Goal: Information Seeking & Learning: Learn about a topic

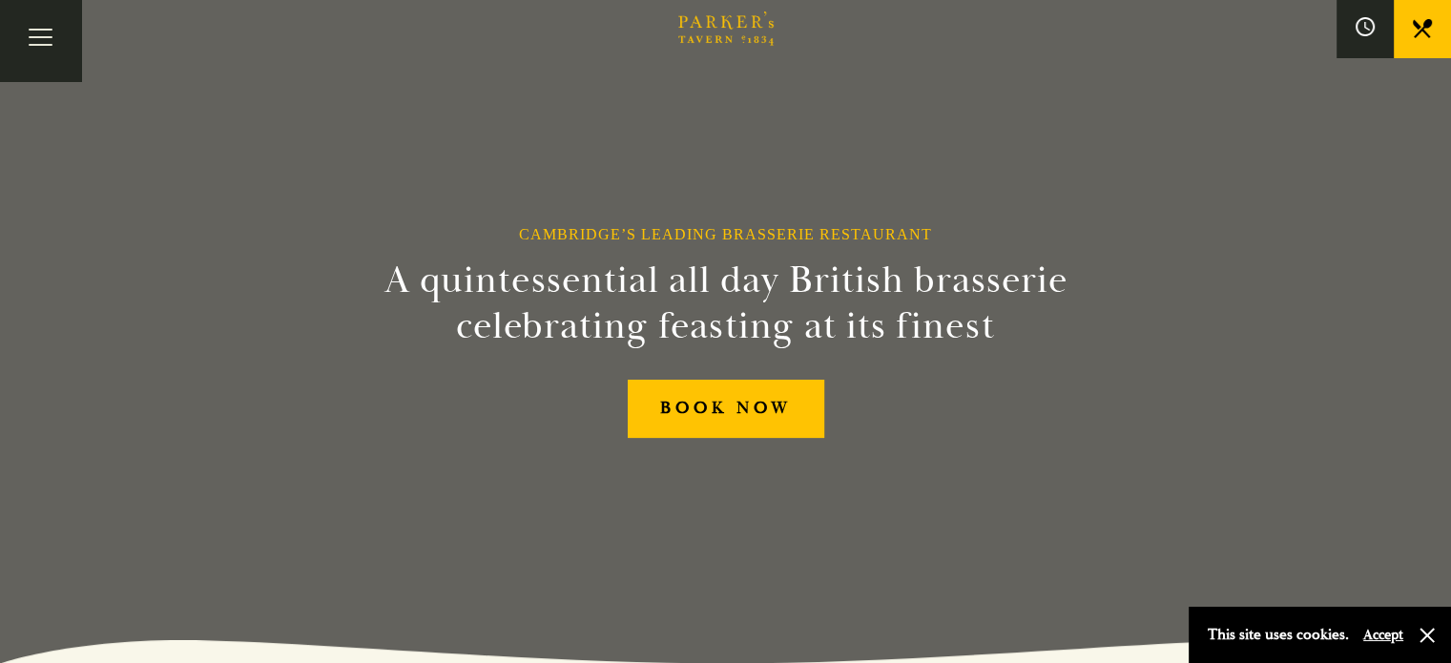
click at [0, 0] on link "Afternoon Tea" at bounding box center [0, 0] width 0 height 0
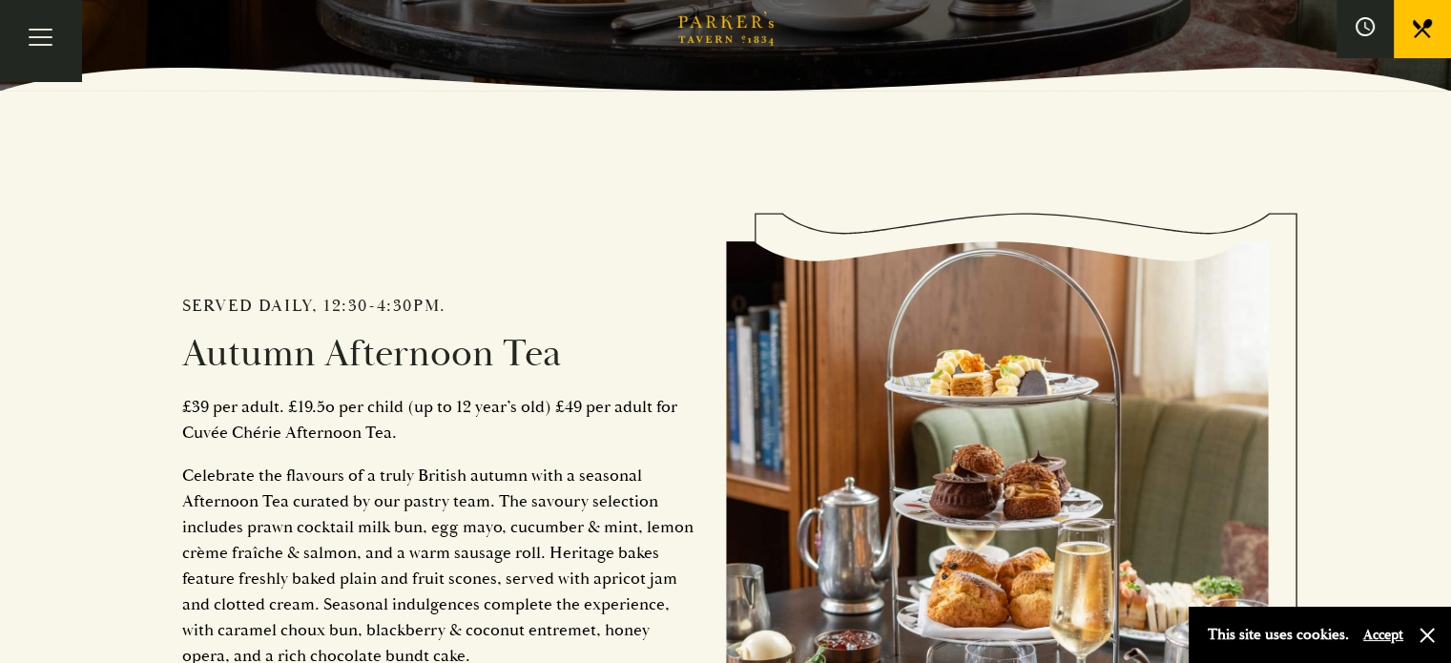
scroll to position [859, 0]
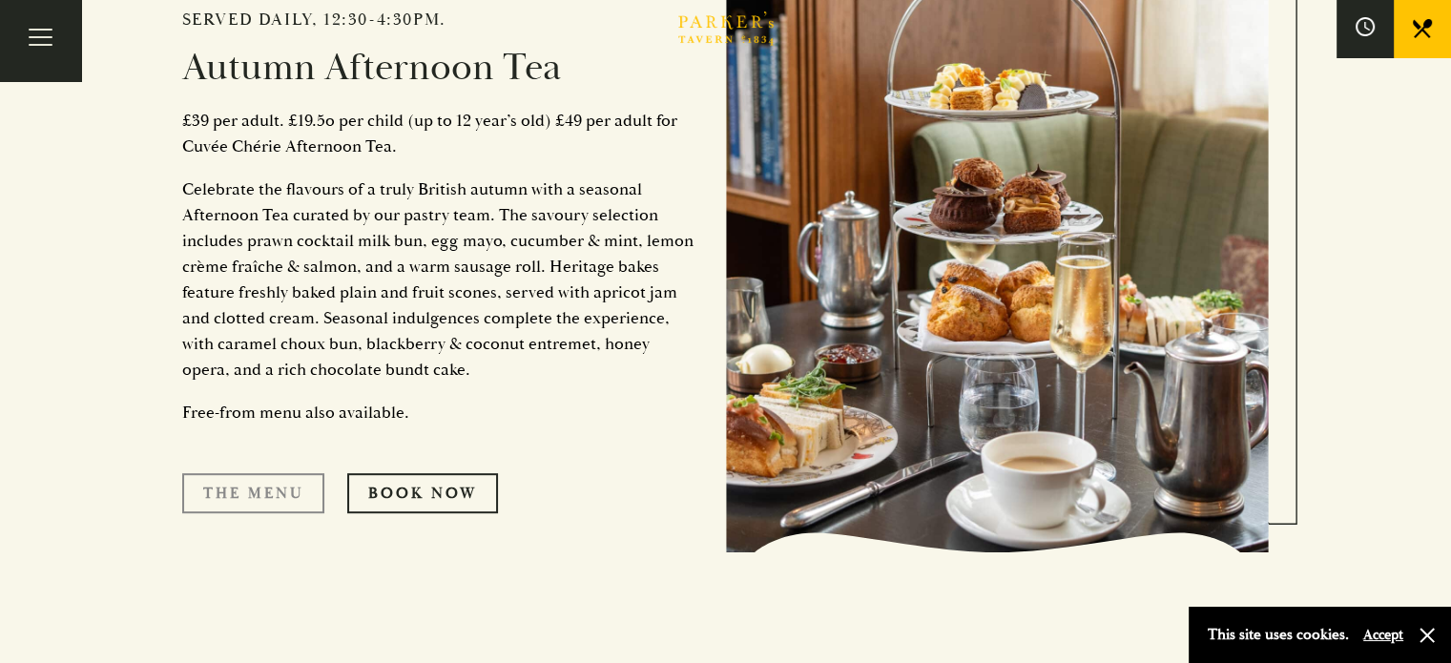
click at [243, 488] on link "The Menu" at bounding box center [253, 493] width 142 height 40
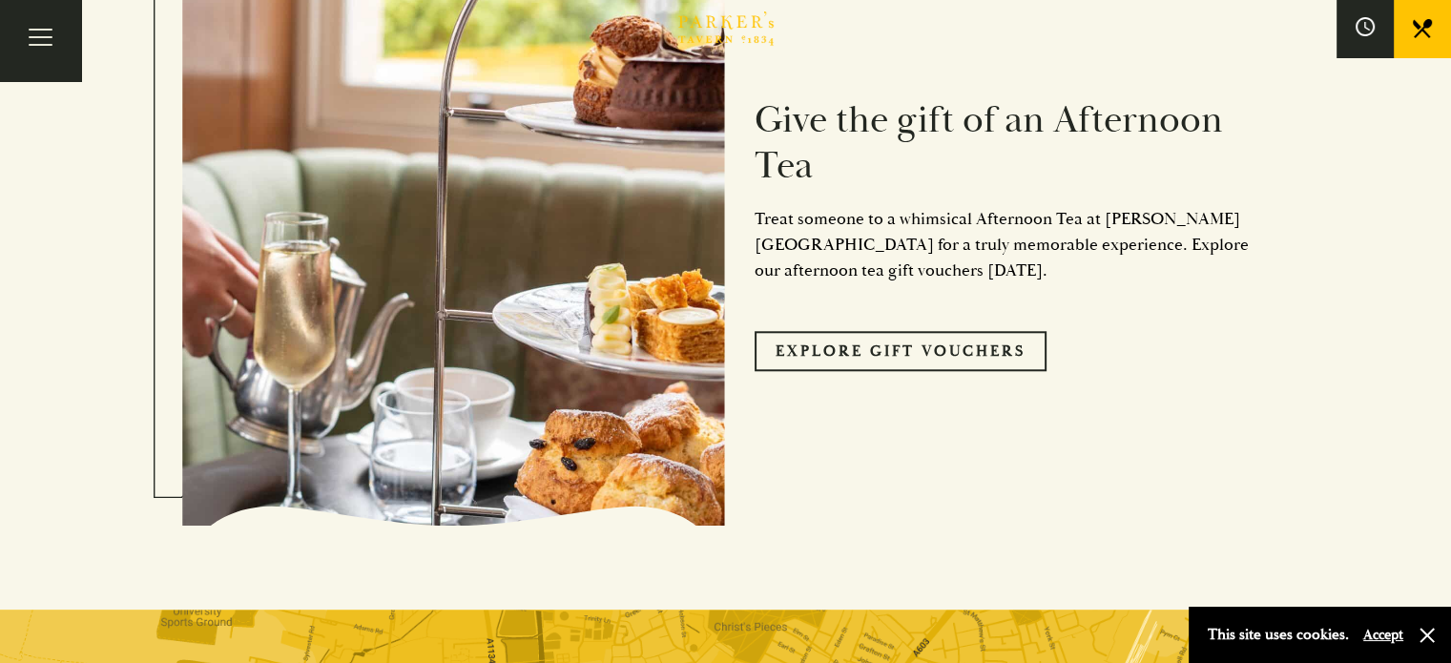
scroll to position [1431, 0]
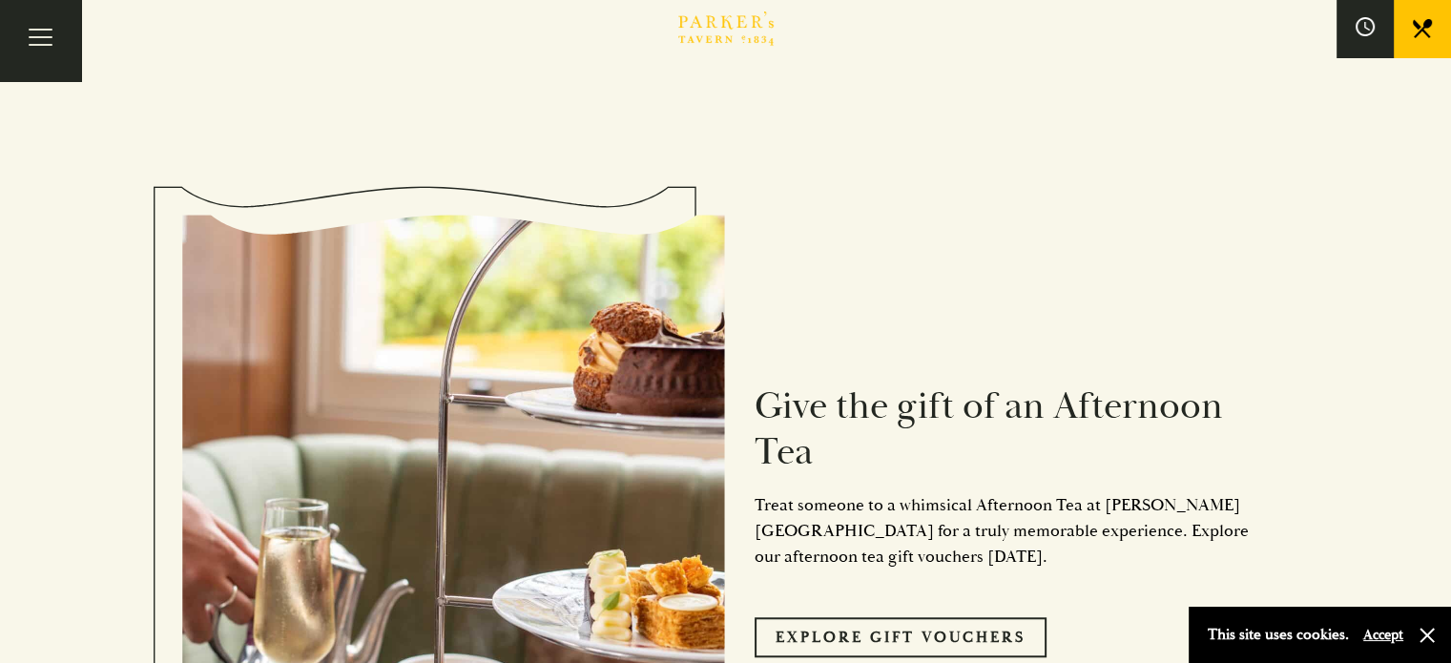
click at [0, 0] on link "Menus" at bounding box center [0, 0] width 0 height 0
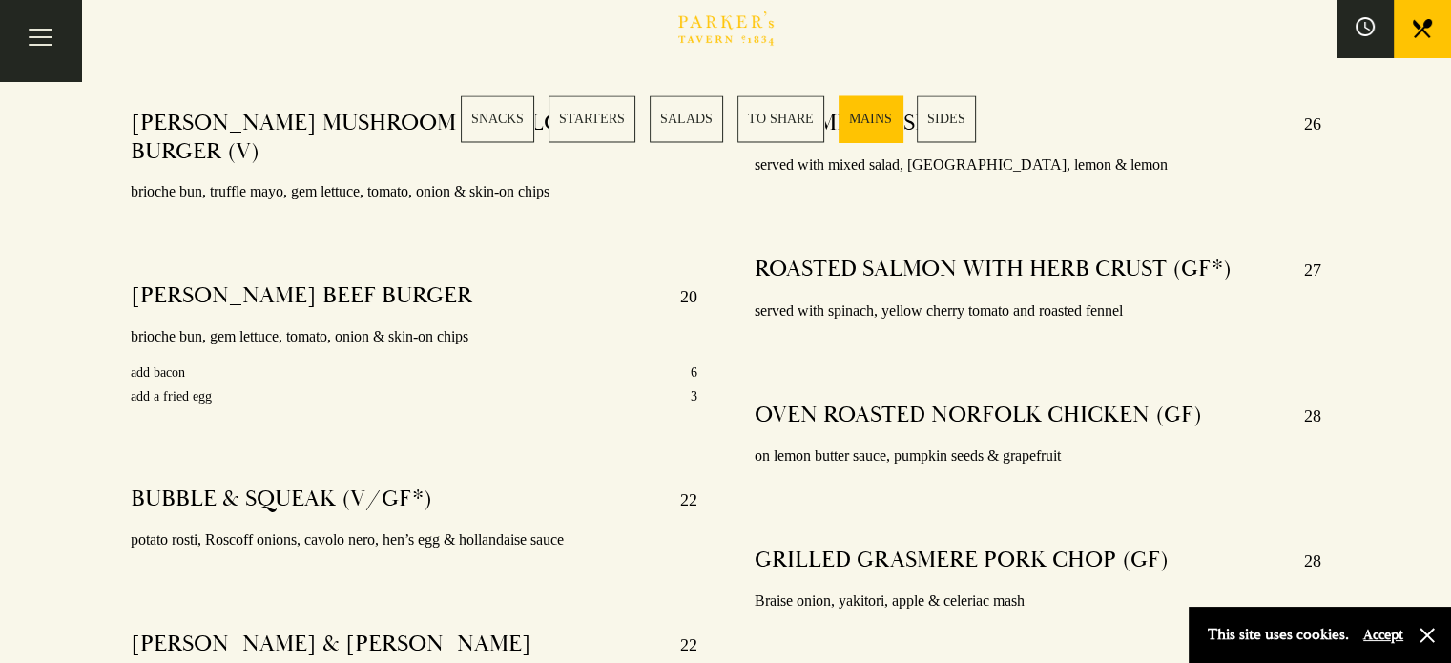
scroll to position [5152, 0]
